Goal: Contribute content: Add original content to the website for others to see

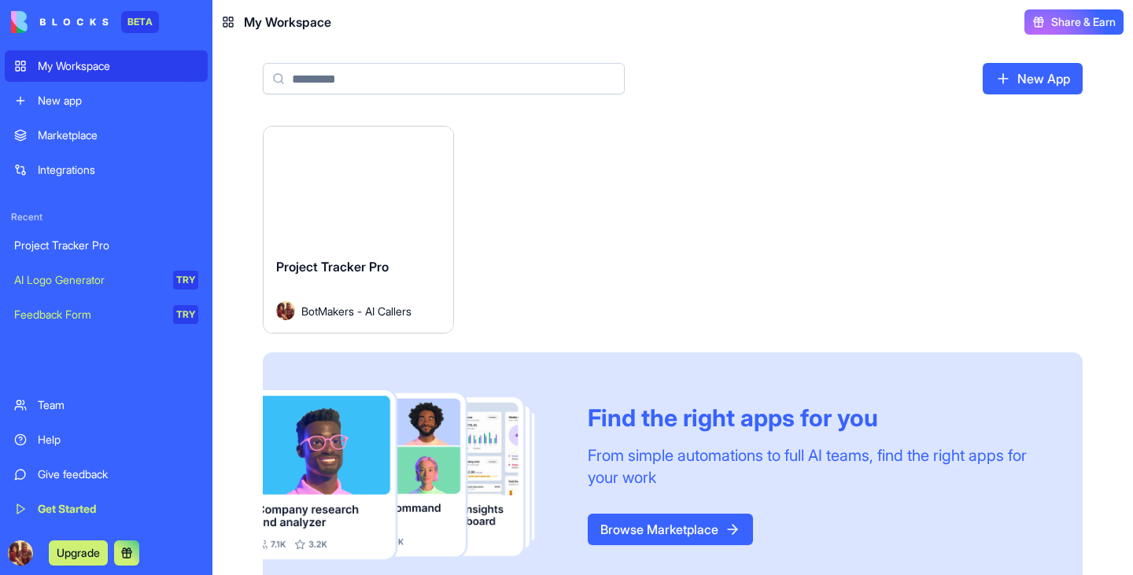
click at [57, 106] on div "New app" at bounding box center [118, 101] width 160 height 16
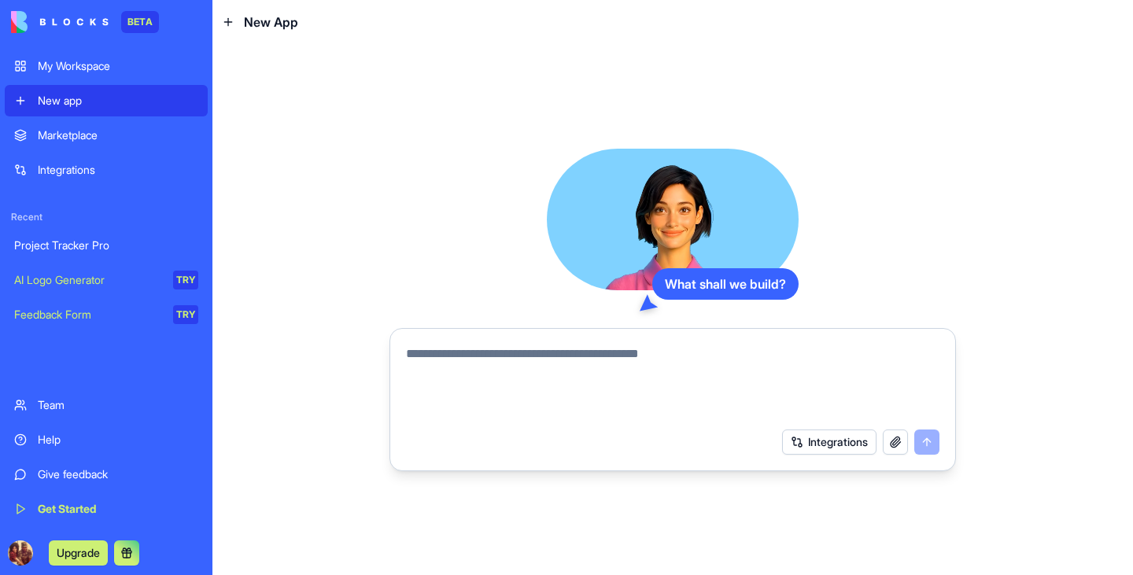
click at [600, 356] on textarea at bounding box center [672, 383] width 533 height 76
type textarea "**********"
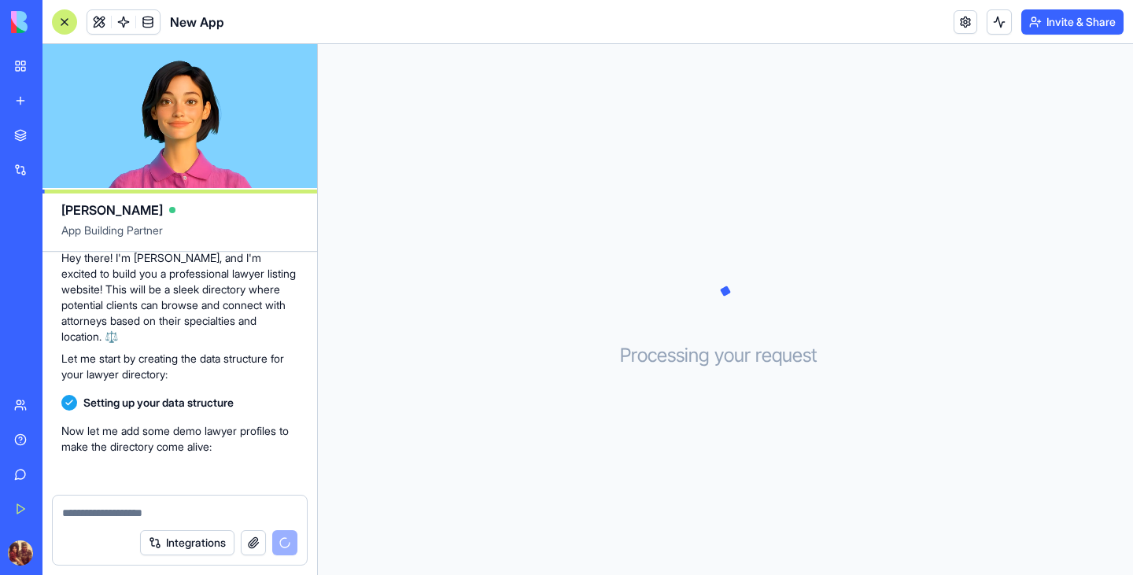
scroll to position [149, 0]
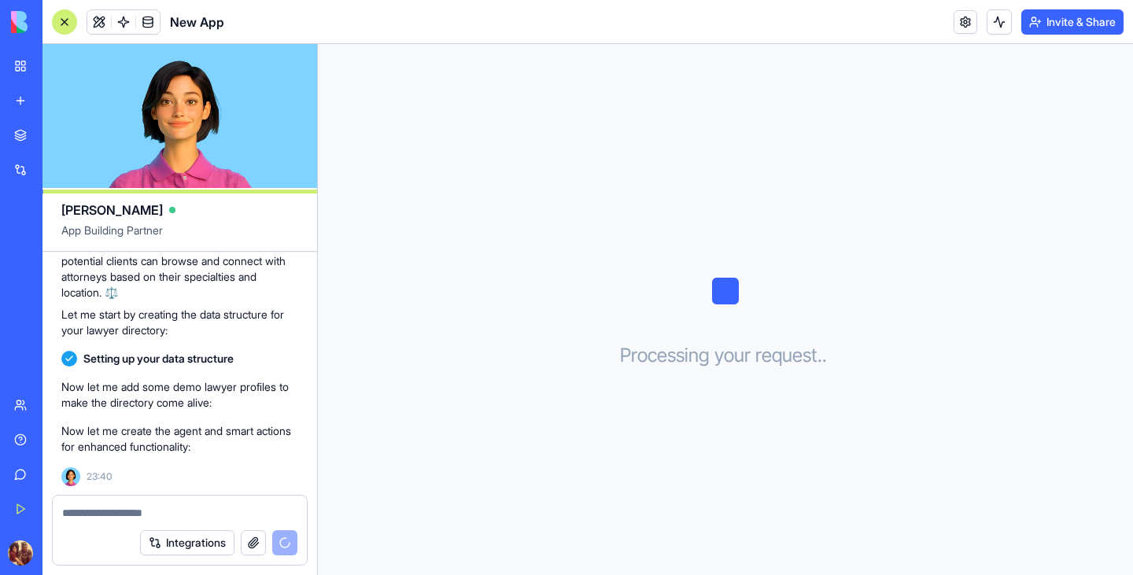
click at [58, 173] on div "Integrations" at bounding box center [48, 170] width 20 height 16
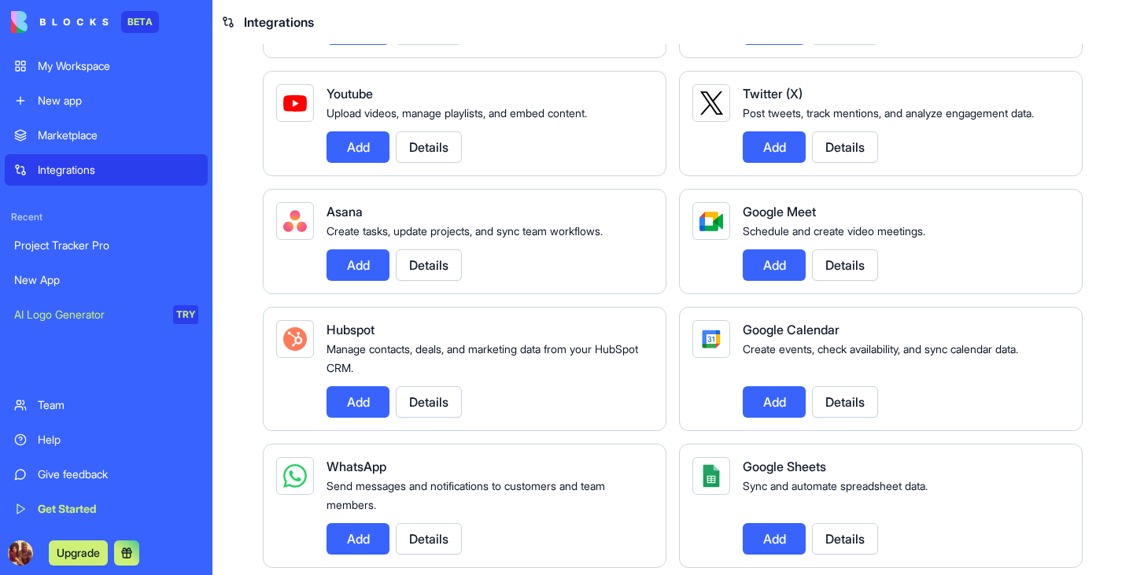
scroll to position [284, 0]
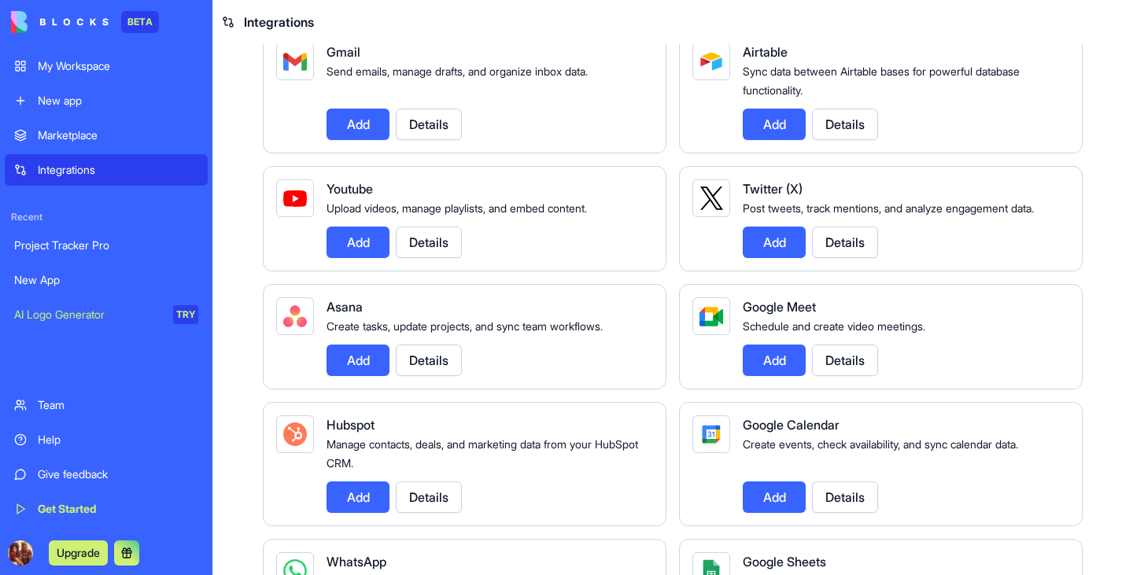
click at [90, 75] on link "My Workspace" at bounding box center [106, 65] width 203 height 31
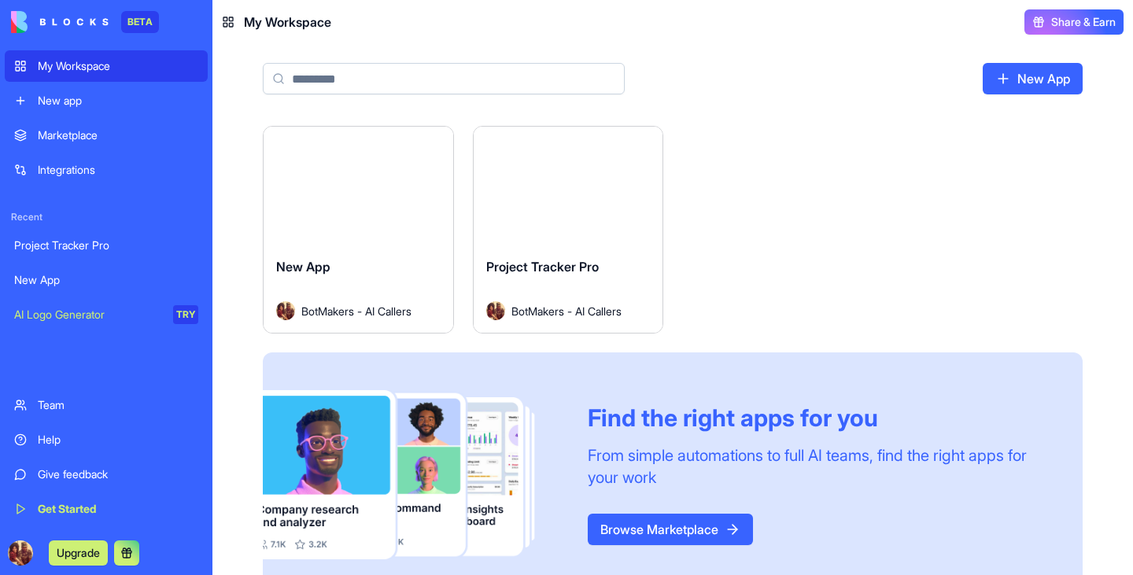
click at [378, 248] on div "New App BotMakers - AI Callers" at bounding box center [359, 289] width 190 height 88
